Goal: Complete application form: Complete application form

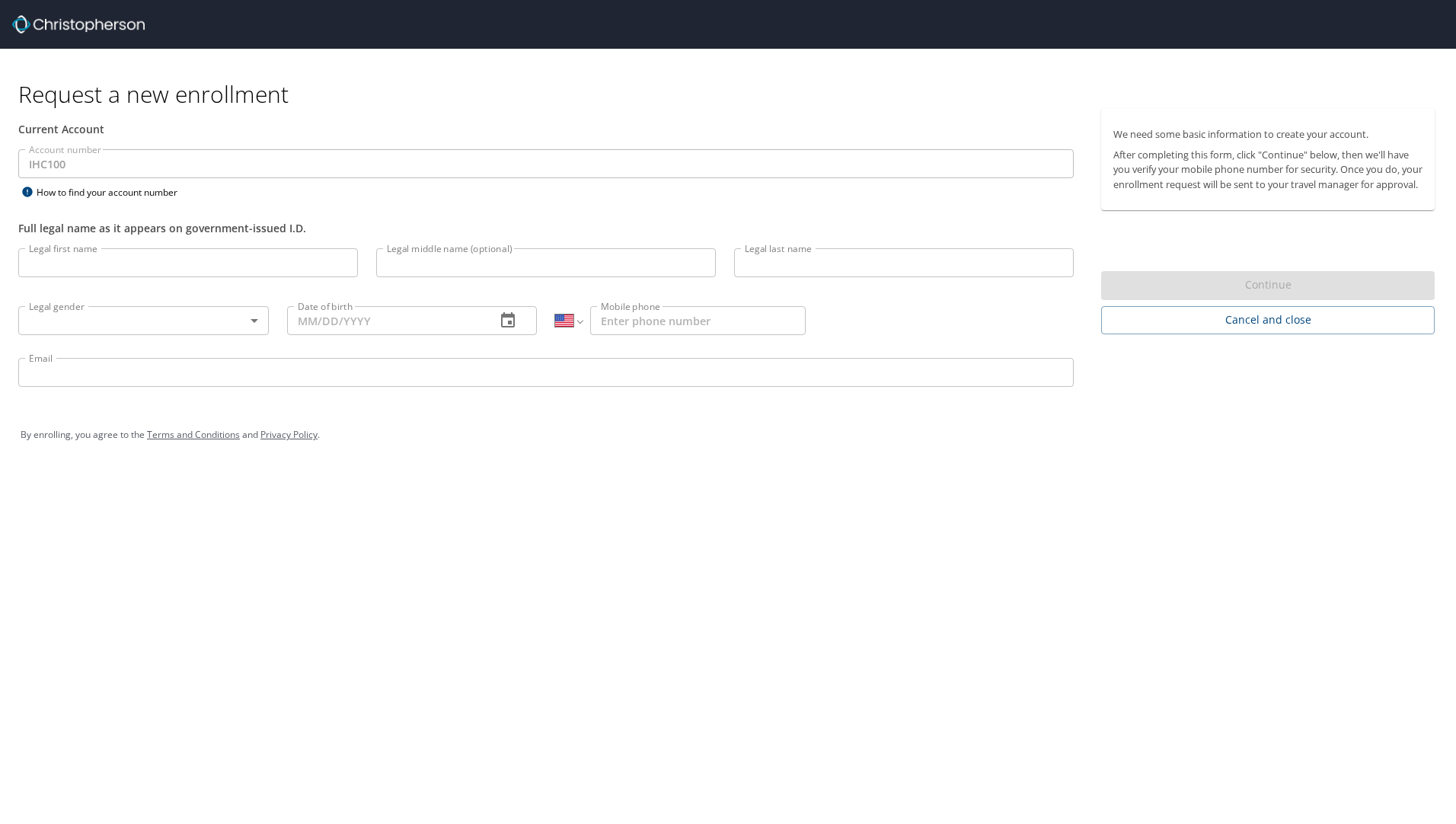
select select "US"
click at [47, 265] on input "Legal first name" at bounding box center [187, 262] width 339 height 29
type input "[PERSON_NAME]"
type input "Vaitaki"
click at [239, 317] on body "Request a new enrollment Current Account Account number IHC100 Account number H…" at bounding box center [728, 412] width 1456 height 824
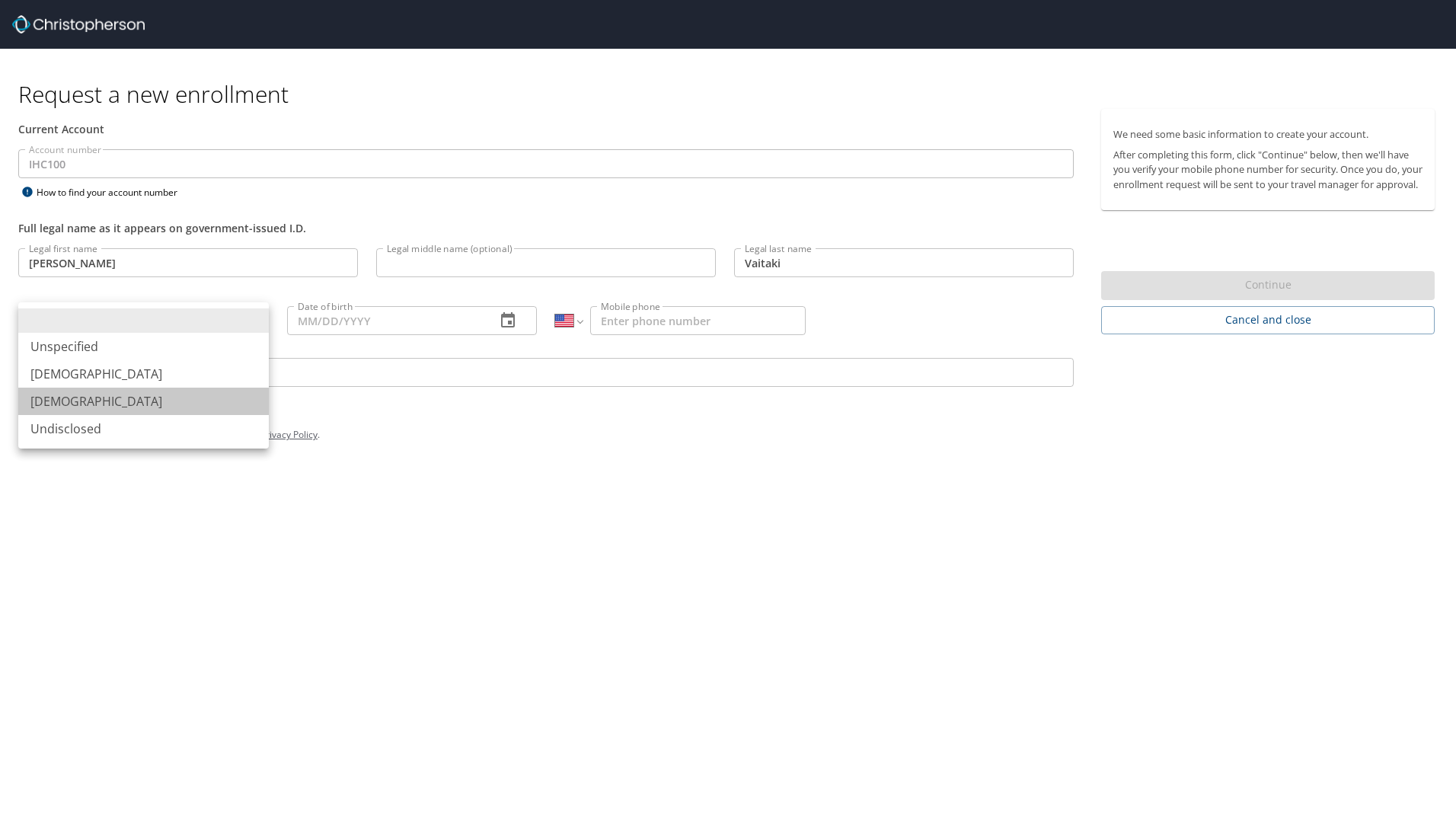
click at [70, 396] on li "[DEMOGRAPHIC_DATA]" at bounding box center [143, 400] width 251 height 27
type input "[DEMOGRAPHIC_DATA]"
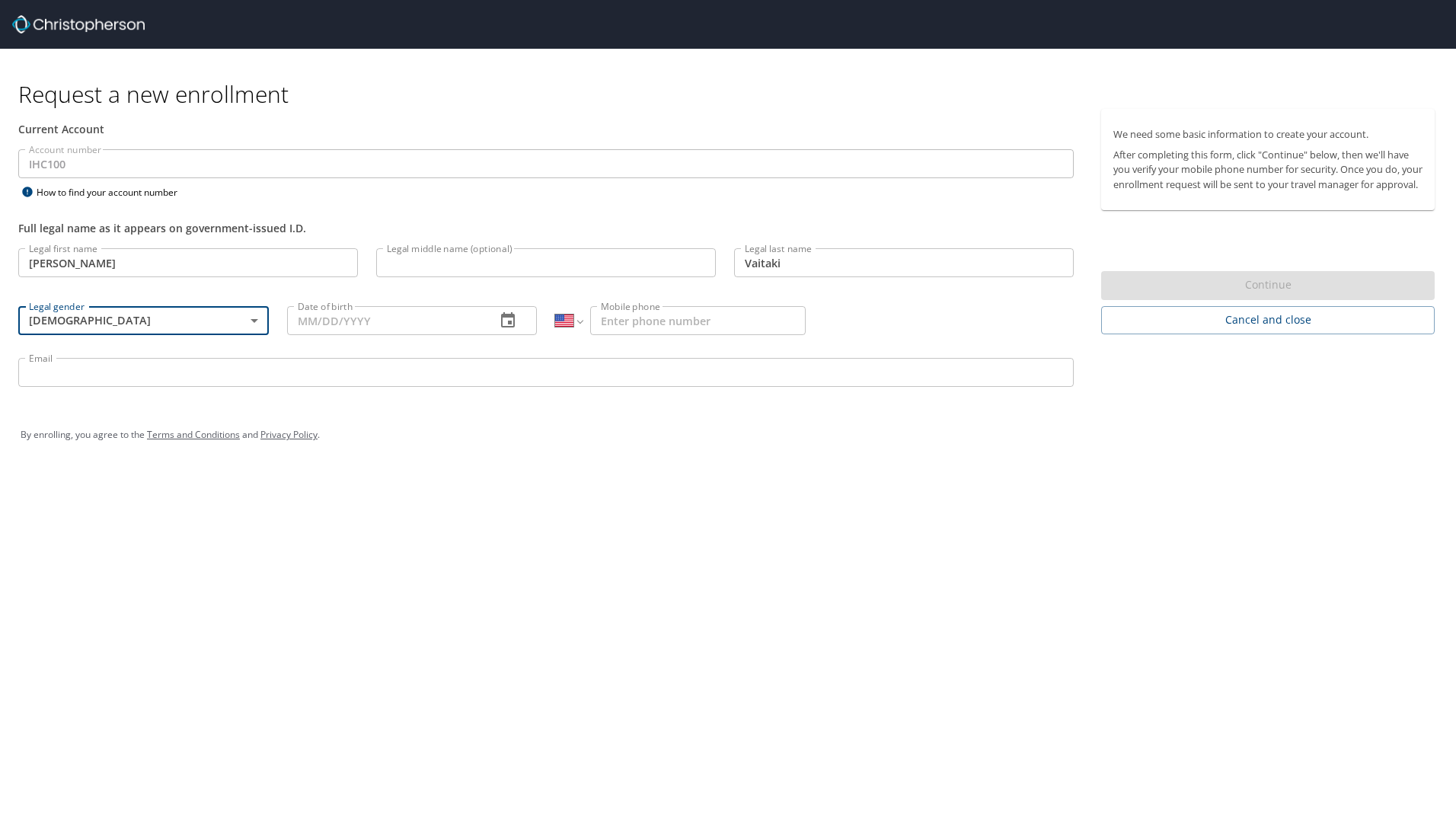
click at [299, 319] on input "Date of birth" at bounding box center [385, 320] width 197 height 29
type input "[DATE]"
type input "[PHONE_NUMBER]"
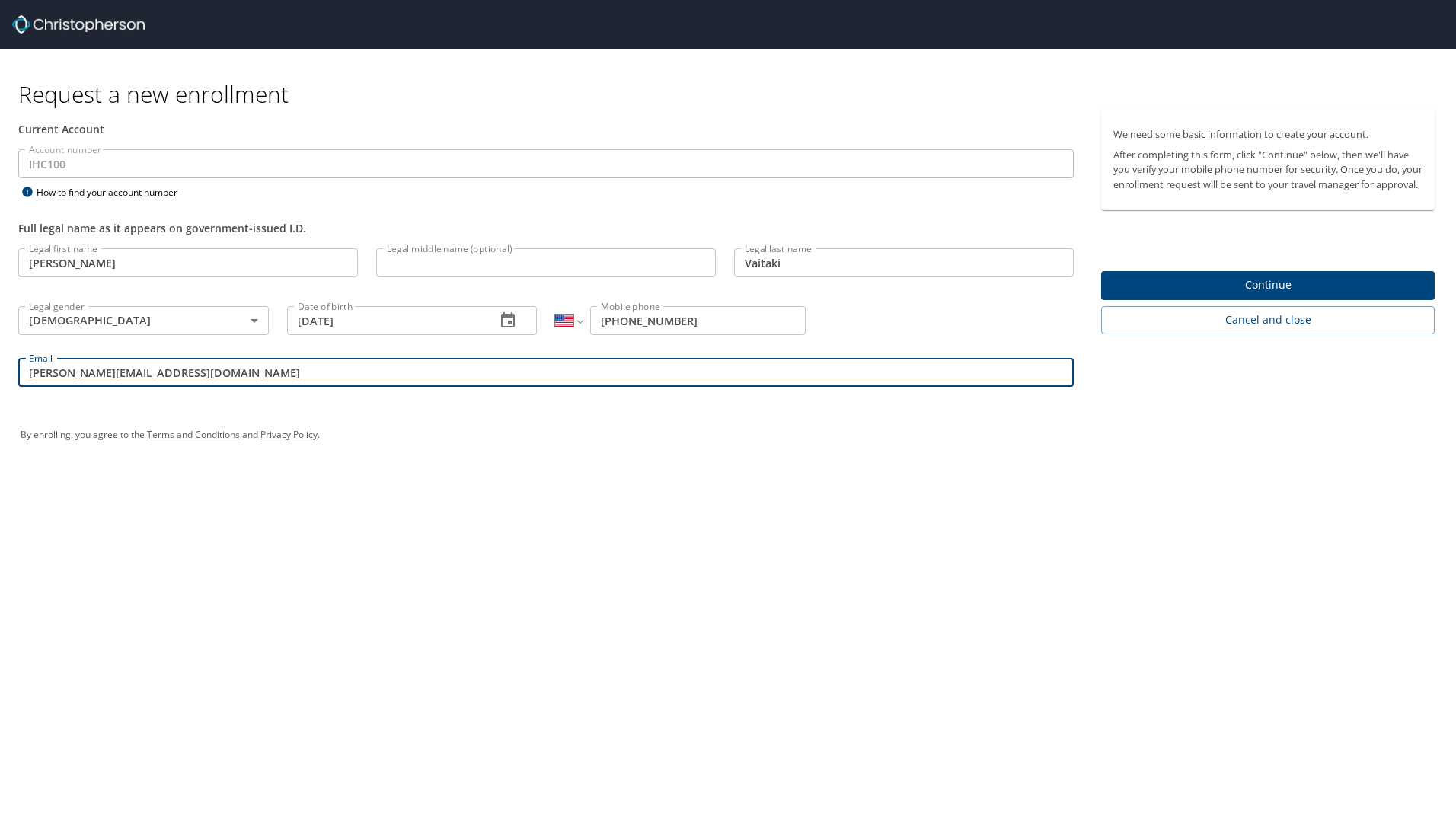
type input "[PERSON_NAME][EMAIL_ADDRESS][DOMAIN_NAME]"
click at [1263, 295] on span "Continue" at bounding box center [1267, 285] width 309 height 19
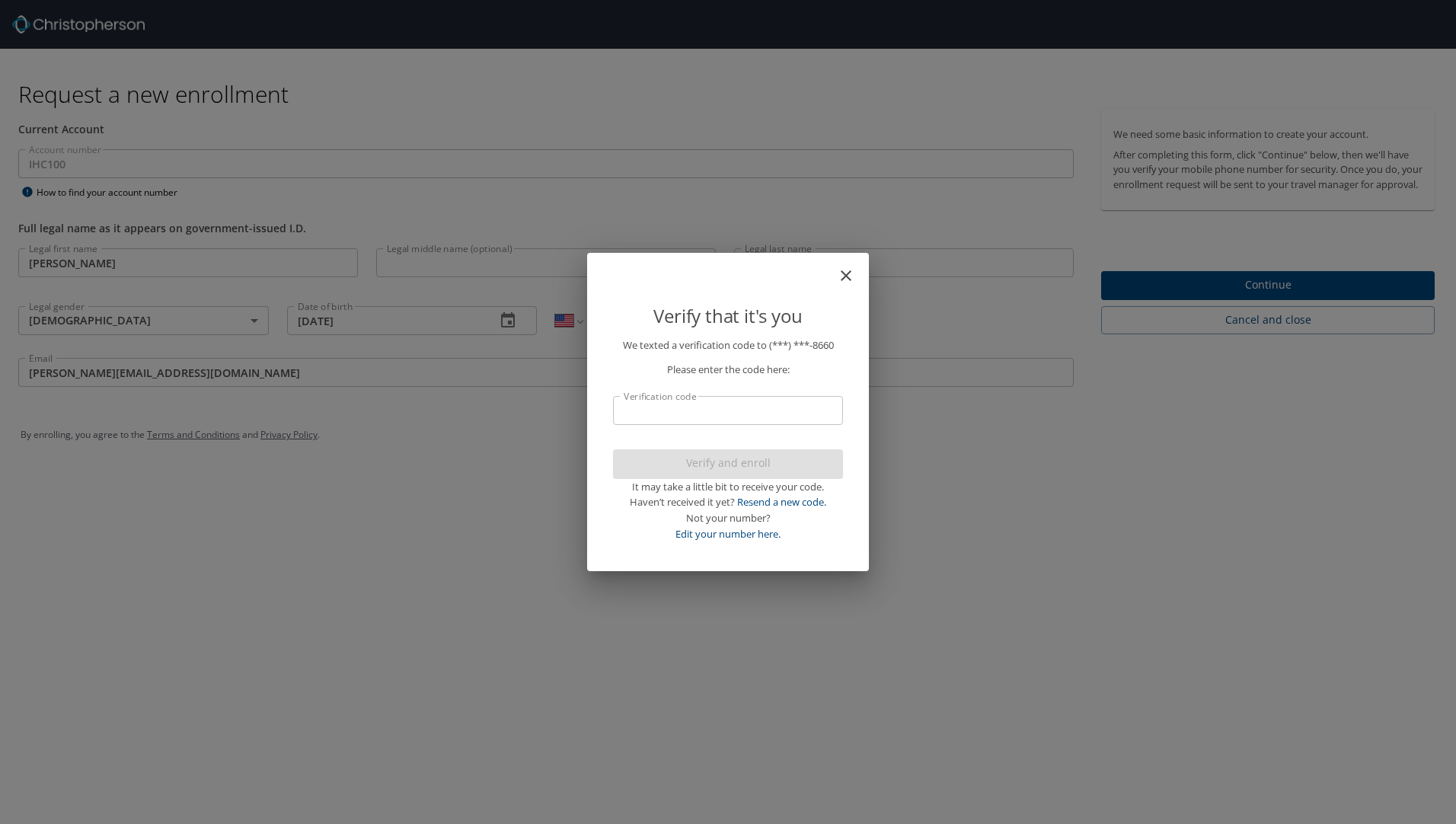
click at [631, 411] on input "Verification code" at bounding box center [728, 410] width 230 height 29
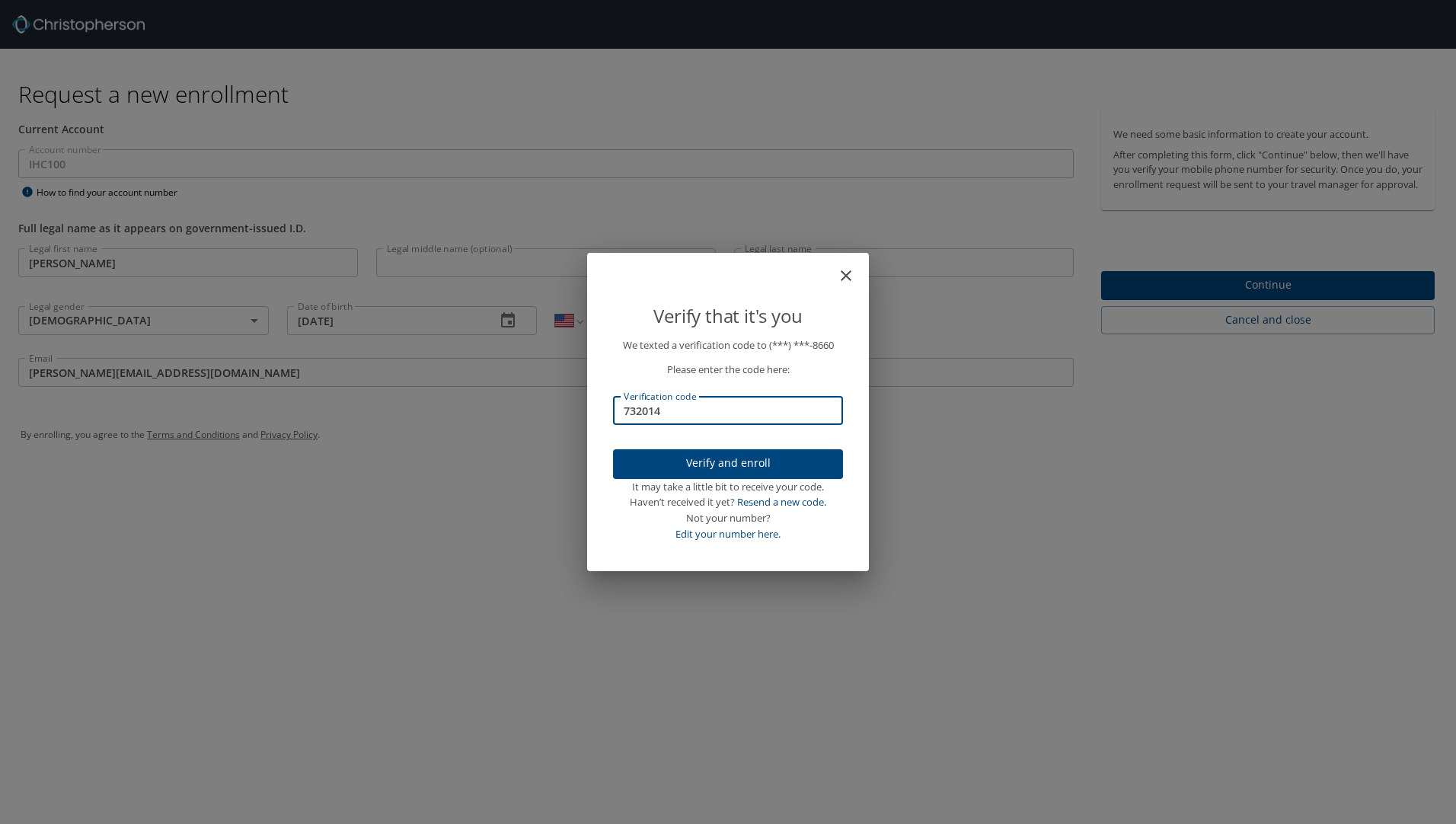
type input "732014"
click at [701, 459] on span "Verify and enroll" at bounding box center [728, 463] width 206 height 19
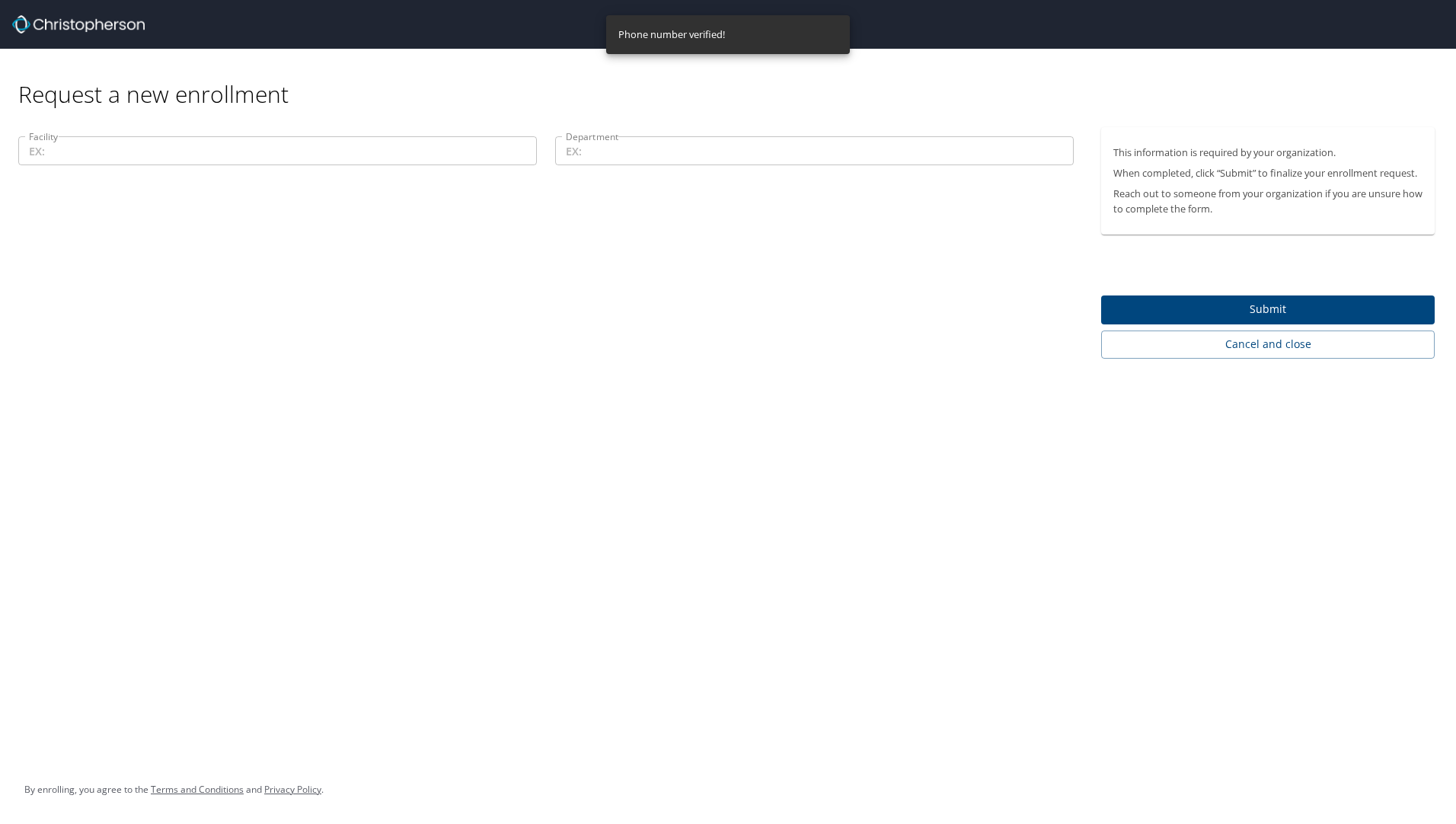
click at [43, 152] on input "Facility" at bounding box center [277, 150] width 519 height 29
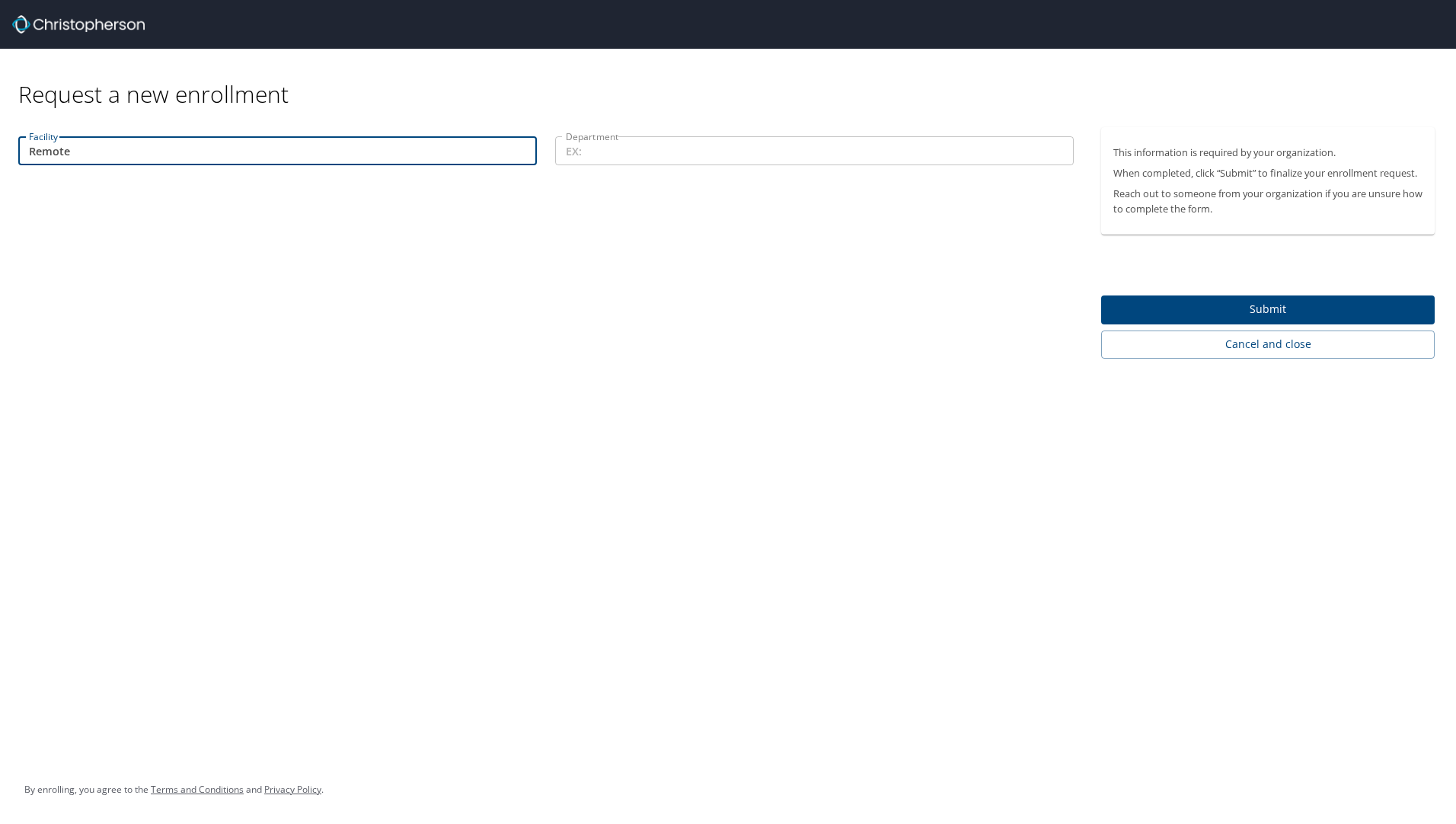
type input "Remote"
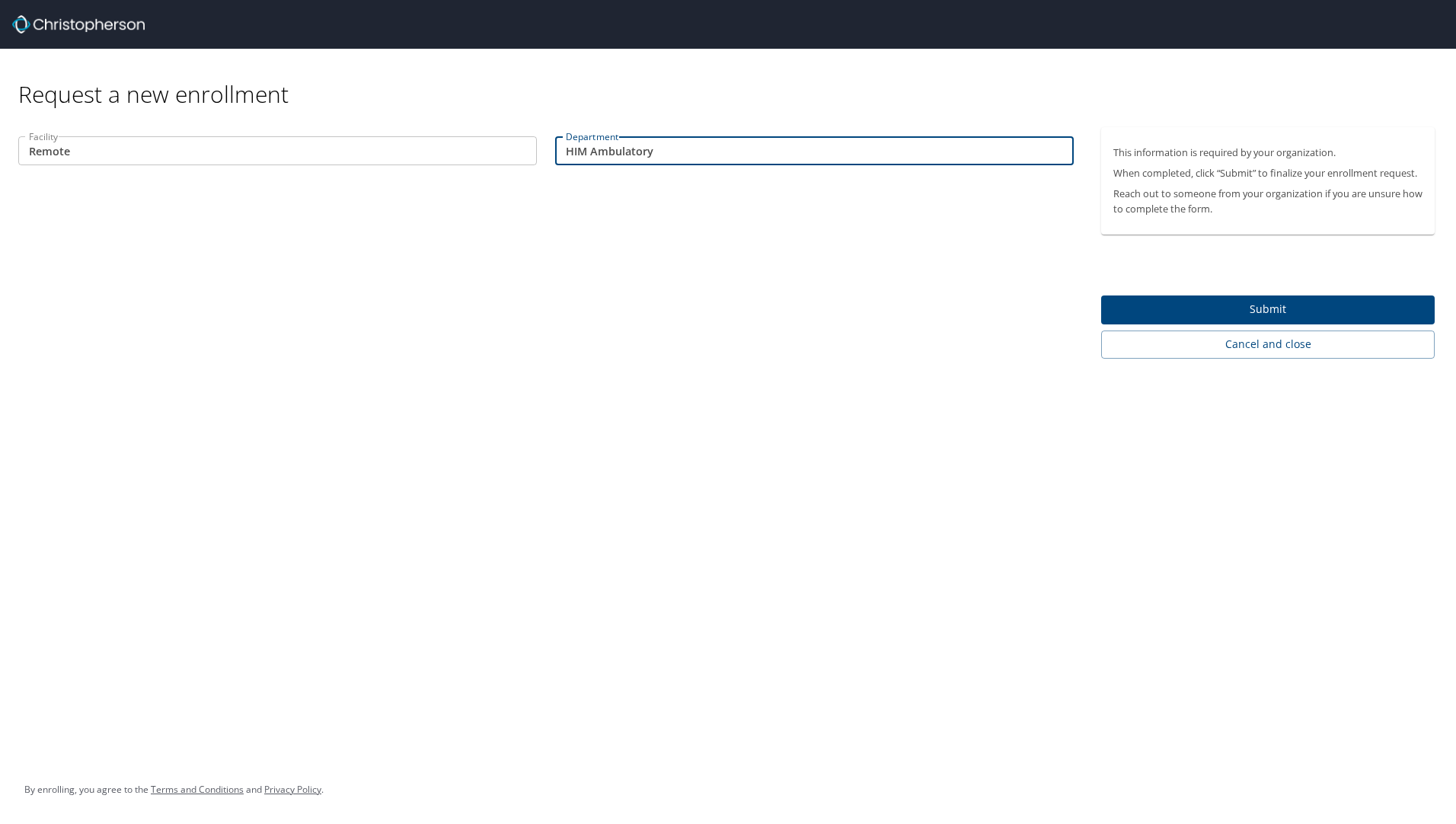
type input "HIM Ambulatory"
click at [1229, 303] on span "Submit" at bounding box center [1267, 309] width 309 height 19
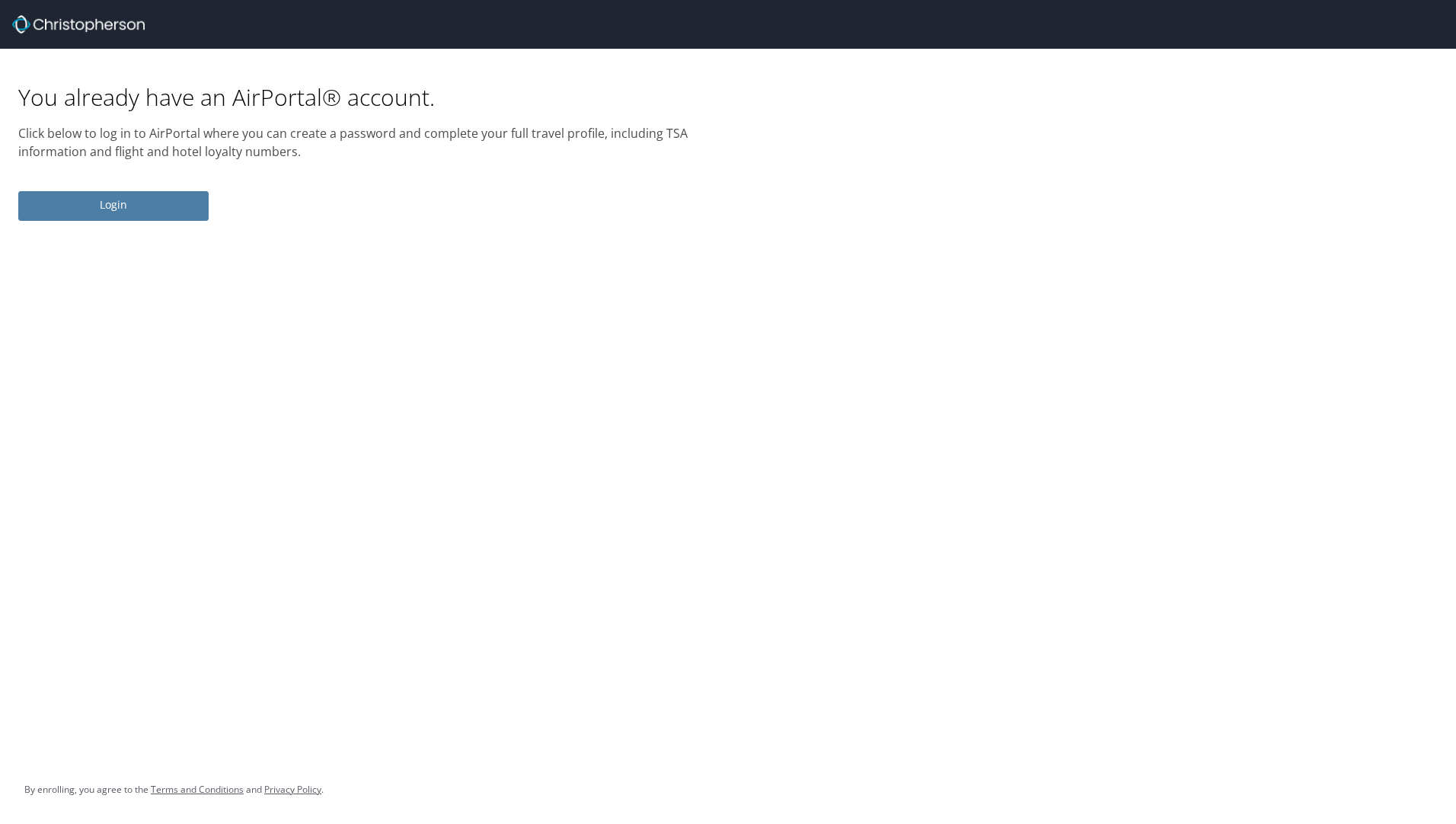
click at [110, 203] on span "Login" at bounding box center [113, 205] width 166 height 19
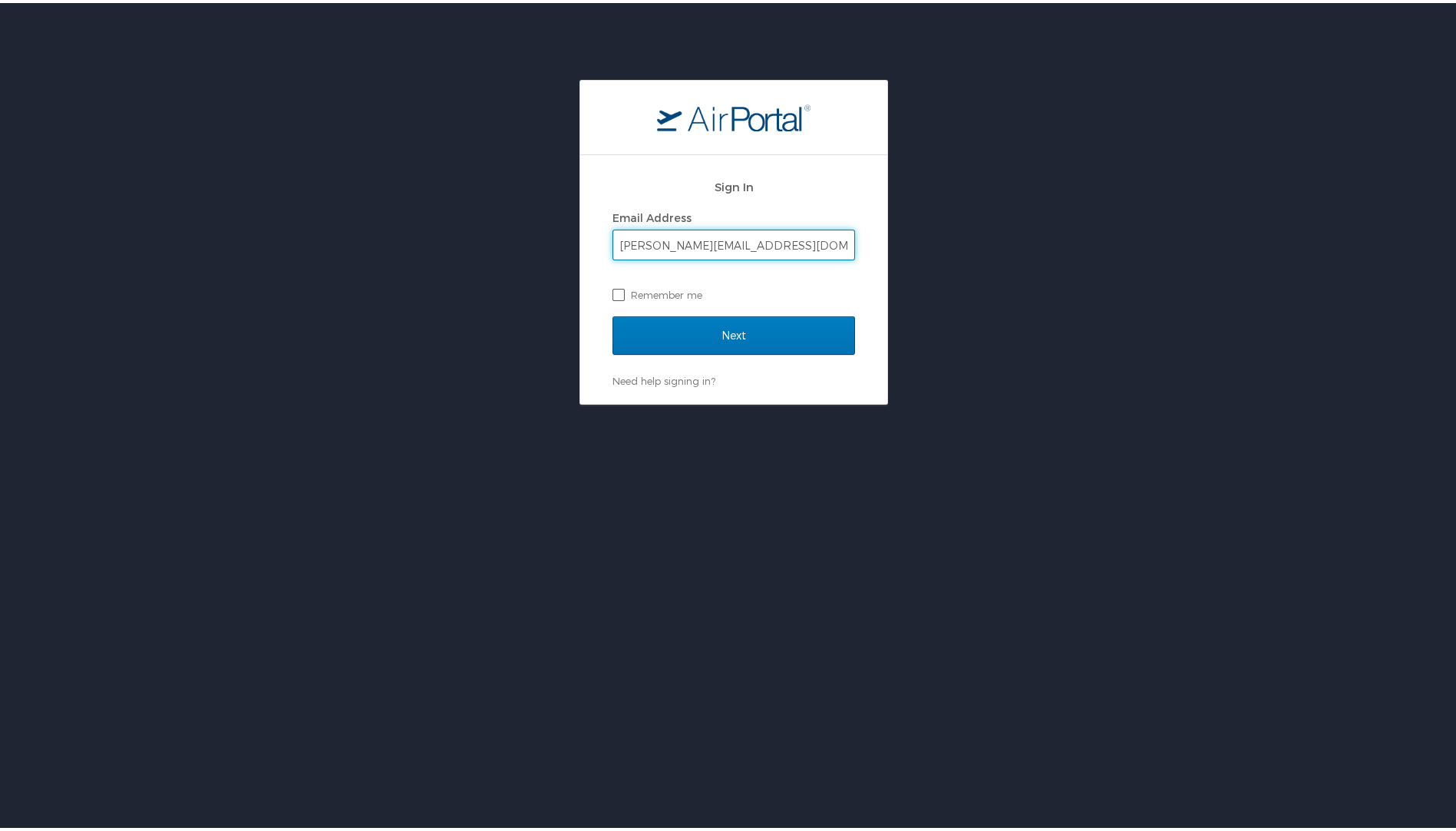
type input "[PERSON_NAME][EMAIL_ADDRESS][DOMAIN_NAME]"
click at [612, 293] on label "Remember me" at bounding box center [733, 292] width 243 height 23
click at [612, 293] on input "Remember me" at bounding box center [617, 290] width 10 height 10
checkbox input "true"
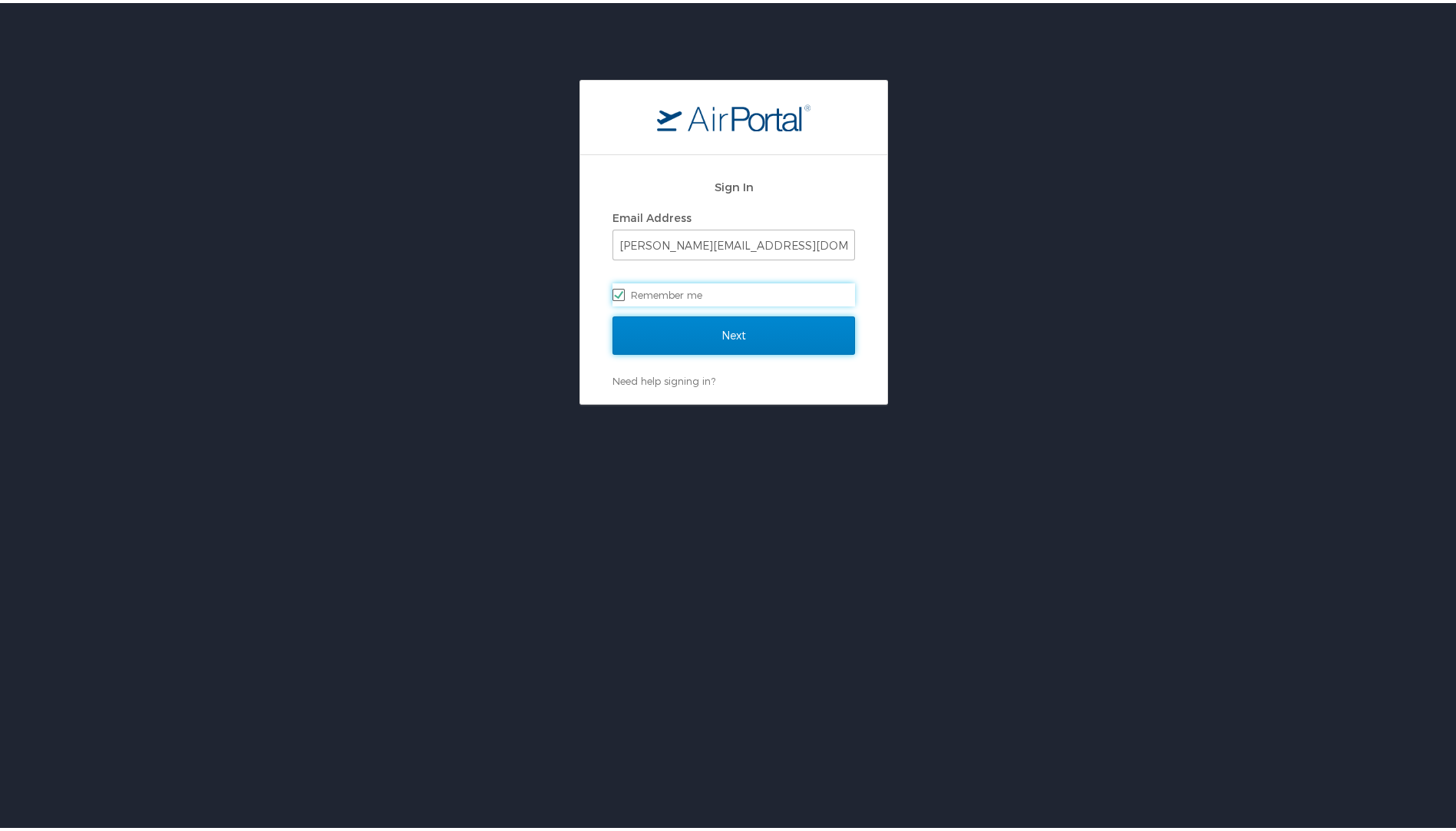
click at [693, 331] on input "Next" at bounding box center [733, 333] width 243 height 39
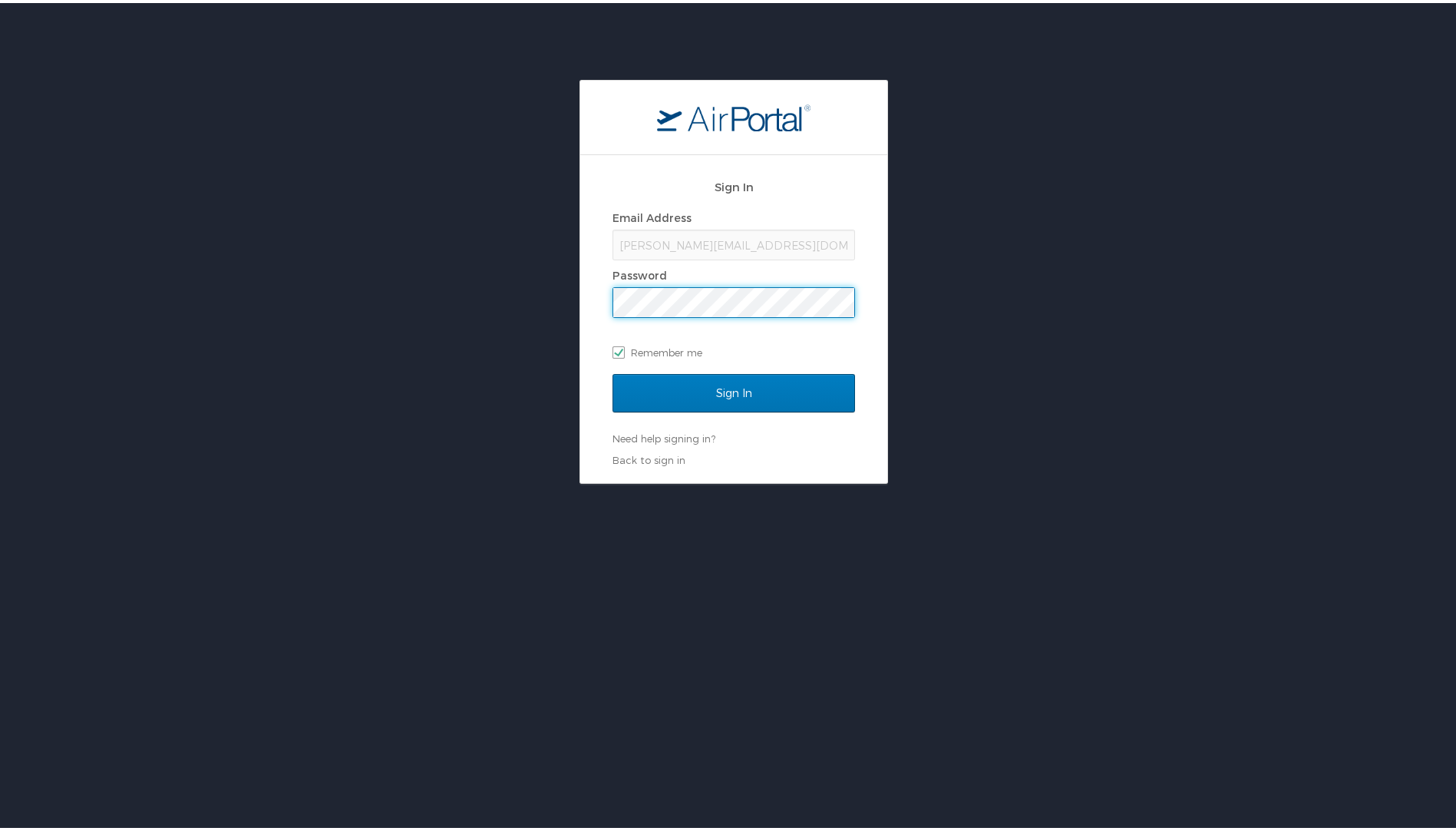
click at [612, 370] on input "Sign In" at bounding box center [733, 389] width 243 height 39
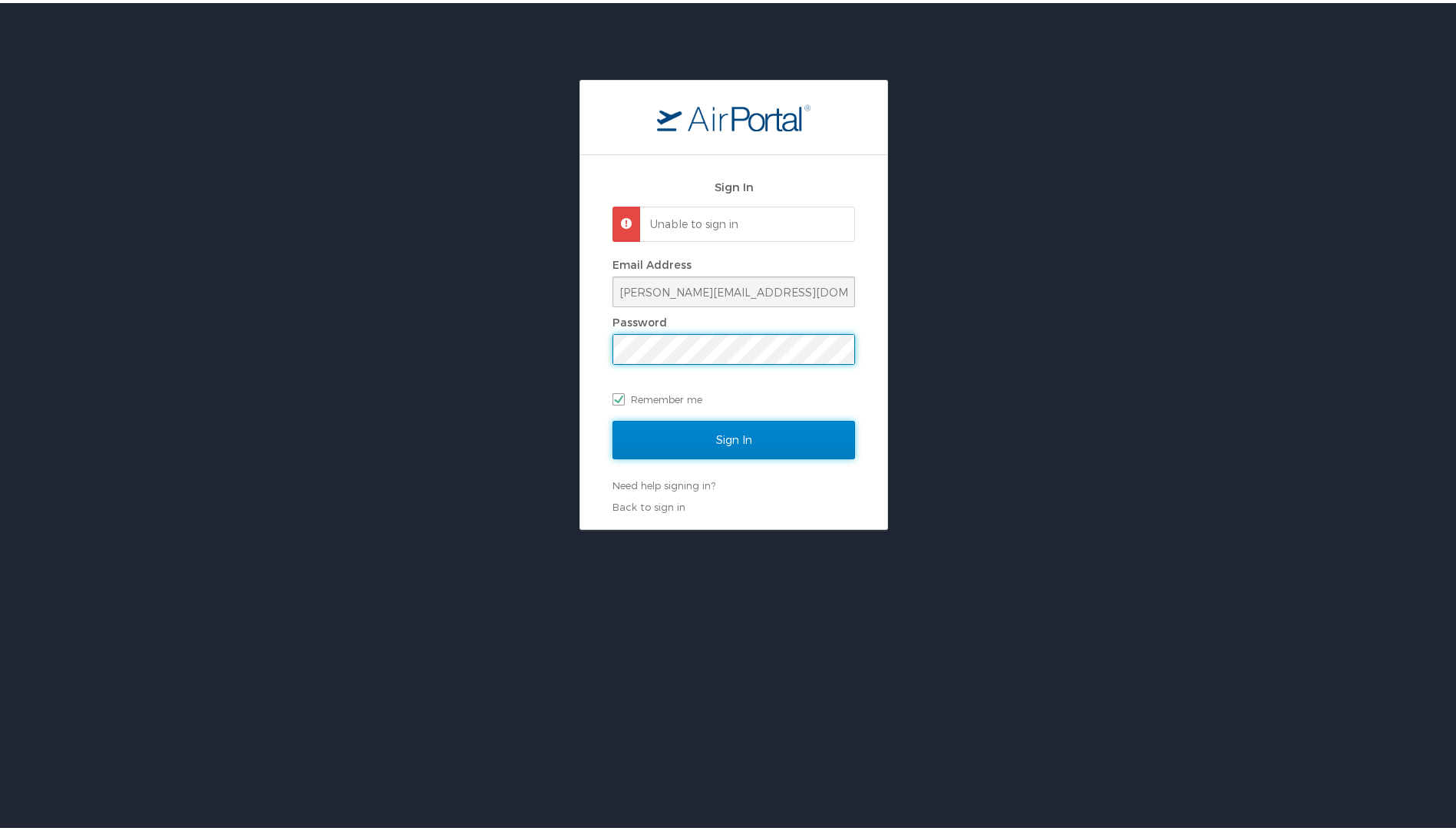
click at [726, 432] on input "Sign In" at bounding box center [733, 437] width 243 height 39
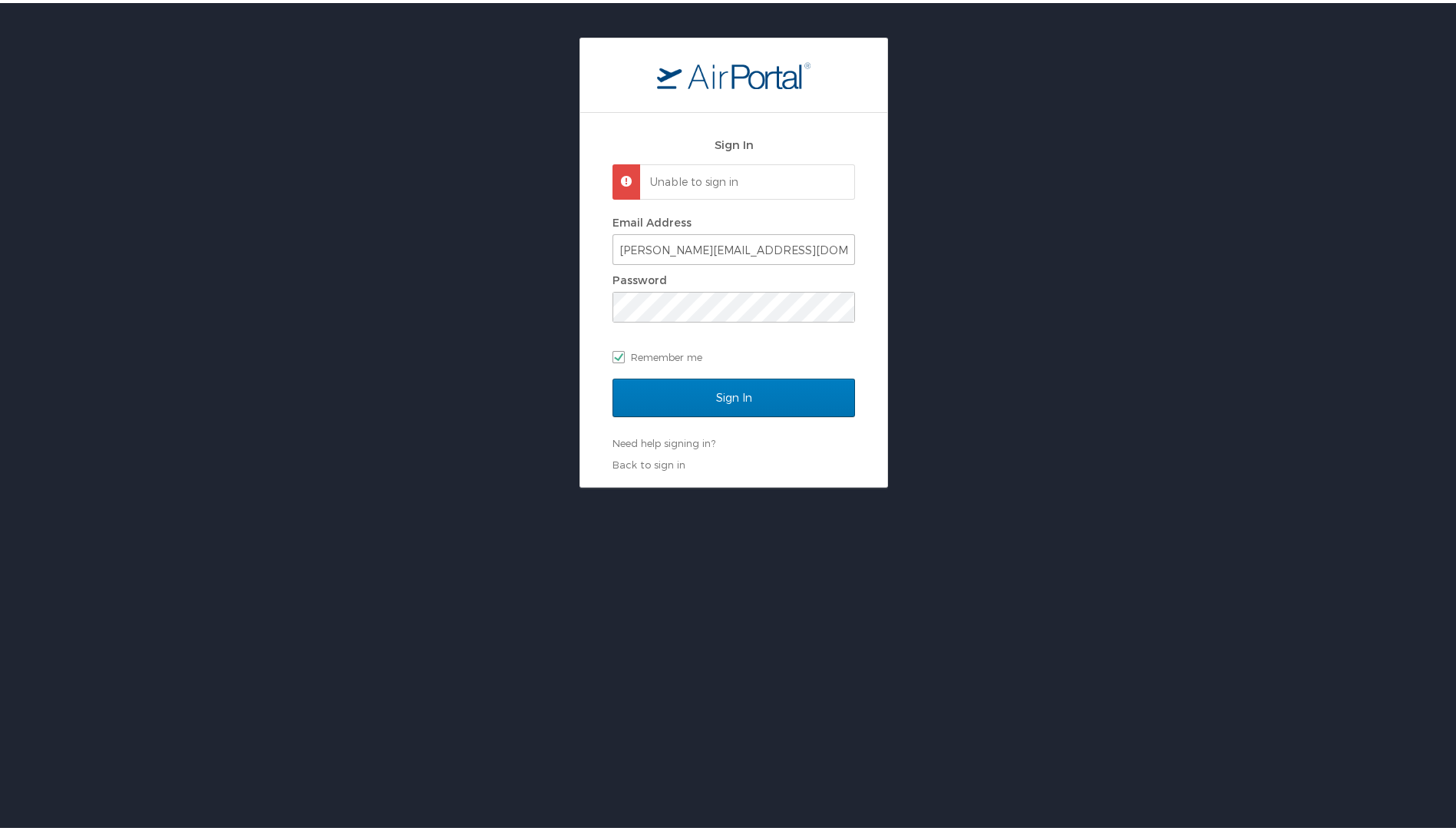
scroll to position [77, 0]
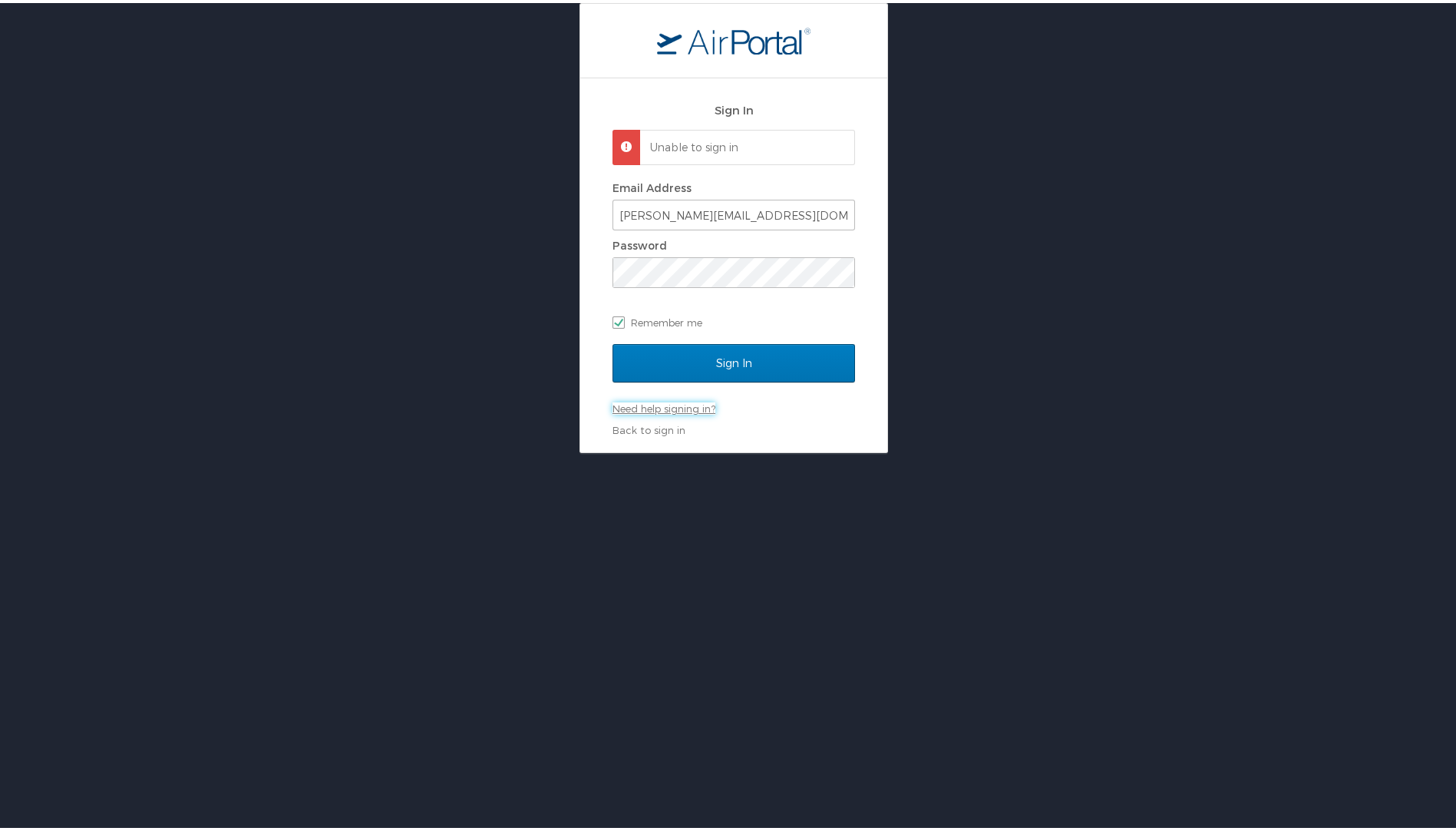
click at [682, 405] on link "Need help signing in?" at bounding box center [663, 405] width 103 height 12
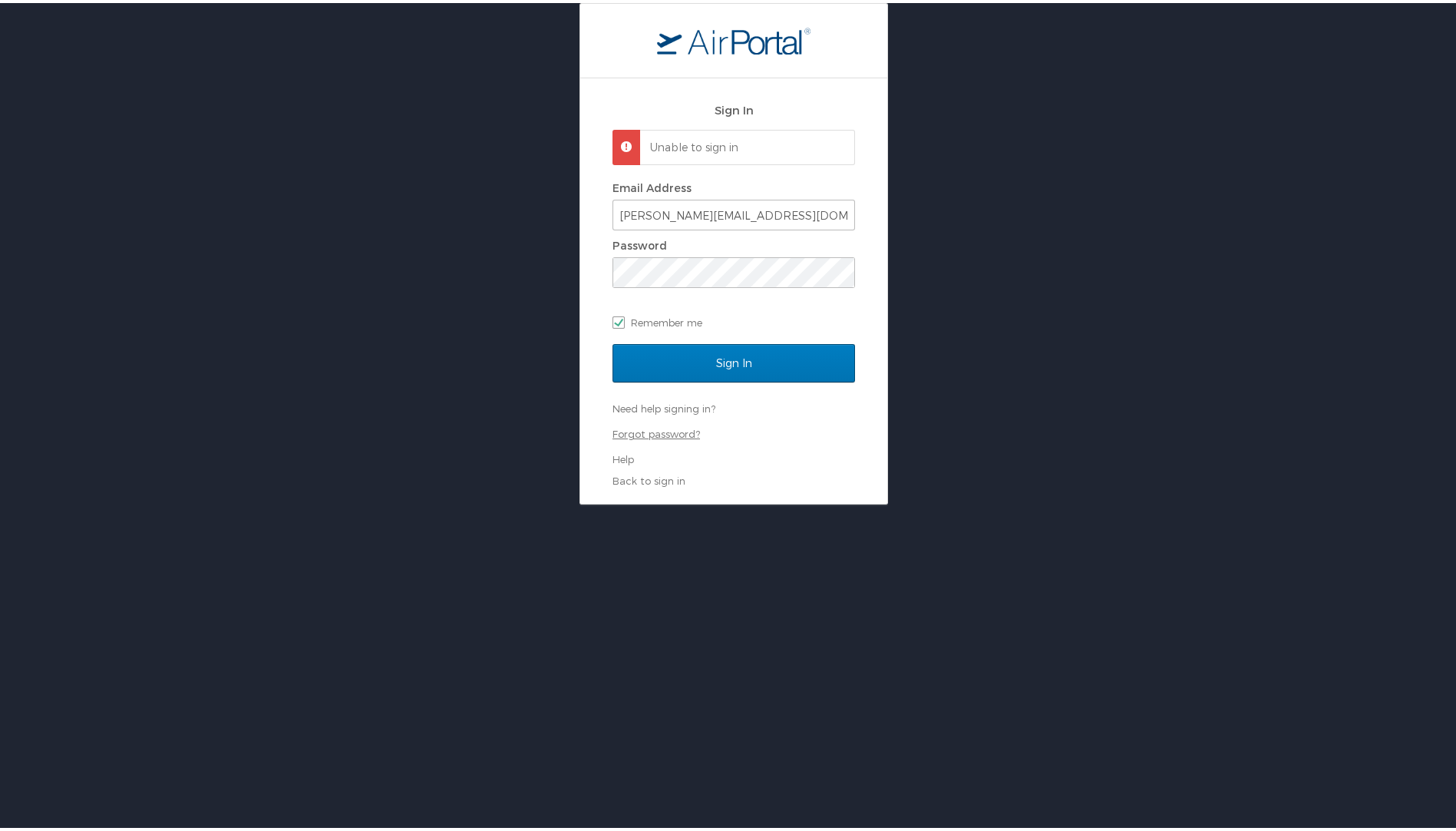
click at [653, 430] on link "Forgot password?" at bounding box center [656, 430] width 87 height 12
click at [720, 357] on input "Sign In" at bounding box center [733, 360] width 243 height 39
